Goal: Check status: Check status

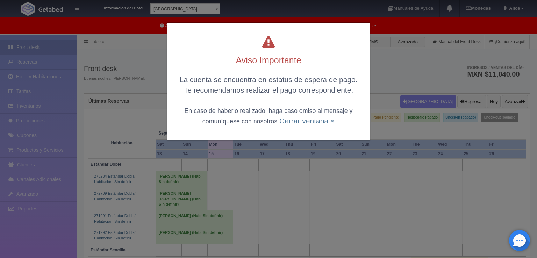
click at [314, 129] on div "Aviso Importante La cuenta se encuentra en estatus de espera de pago. Te recome…" at bounding box center [268, 81] width 202 height 117
drag, startPoint x: 318, startPoint y: 118, endPoint x: 417, endPoint y: 51, distance: 119.4
click at [417, 51] on div "Aviso Importante La cuenta se encuentra en estatus de espera de pago. Te recome…" at bounding box center [268, 129] width 537 height 258
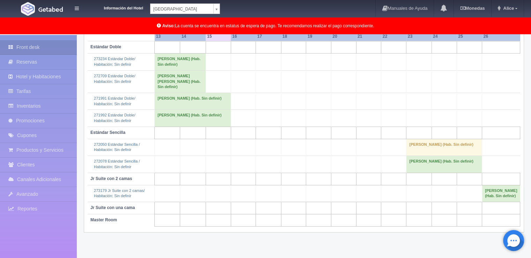
scroll to position [122, 0]
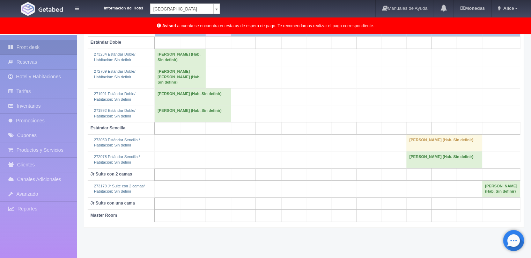
click at [217, 9] on body "Información del Hotel Hotel Plaza Campeche Hotel Plaza Campeche Hotel Plaza Col…" at bounding box center [265, 85] width 531 height 345
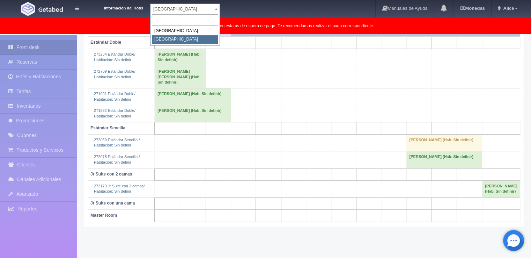
select select "375"
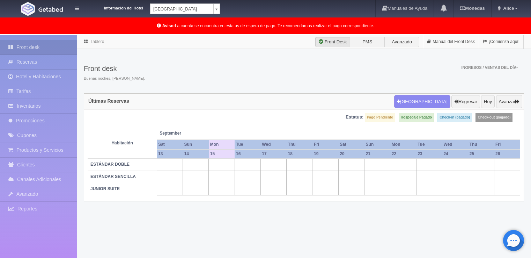
scroll to position [35, 0]
